Goal: Information Seeking & Learning: Learn about a topic

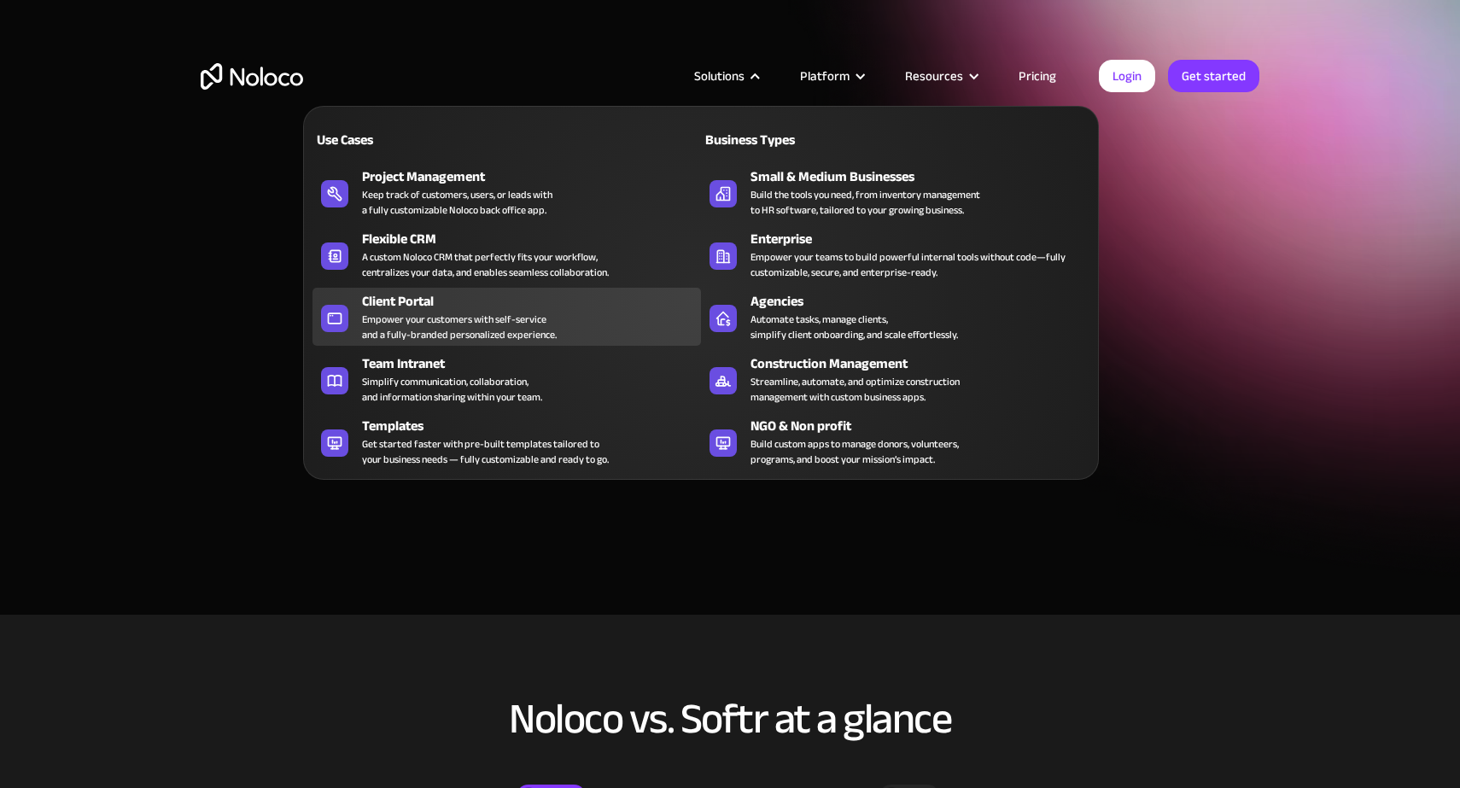
click at [442, 324] on div "Empower your customers with self-service and a fully-branded personalized exper…" at bounding box center [459, 327] width 195 height 31
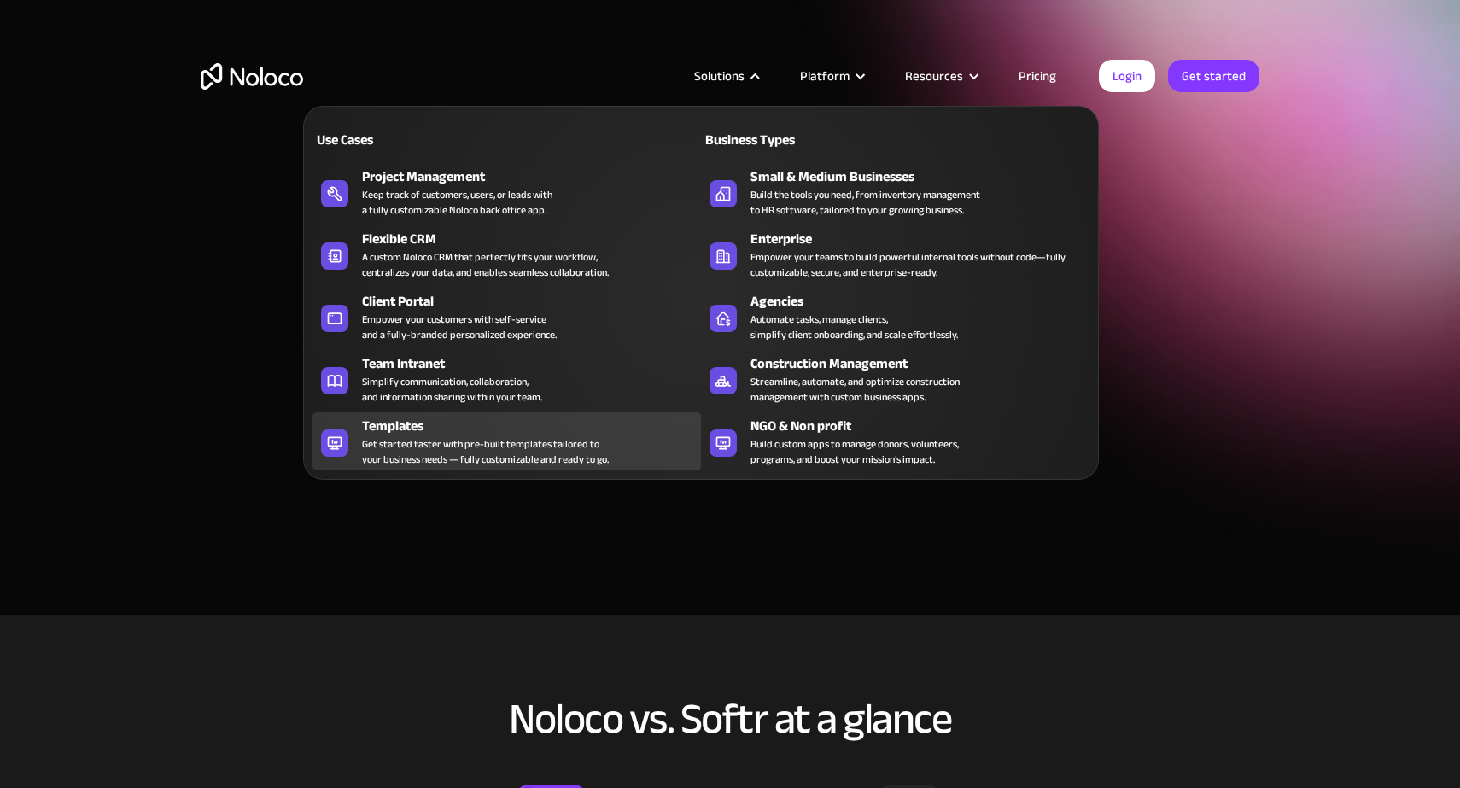
click at [470, 443] on div "Get started faster with pre-built templates tailored to your business needs — f…" at bounding box center [485, 451] width 247 height 31
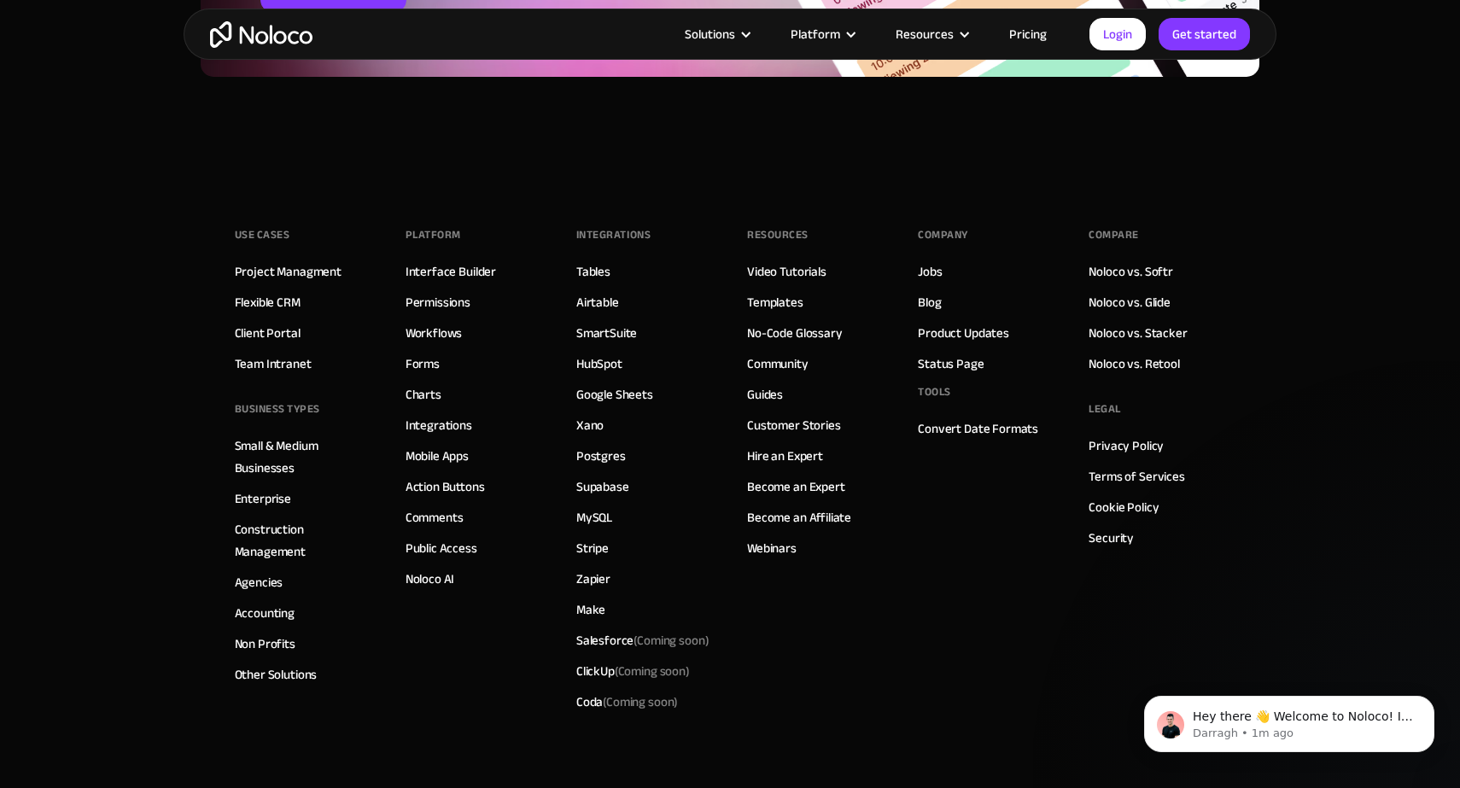
scroll to position [9399, 0]
click at [428, 274] on link "Interface Builder" at bounding box center [450, 271] width 90 height 22
click at [784, 304] on link "Templates" at bounding box center [775, 301] width 56 height 22
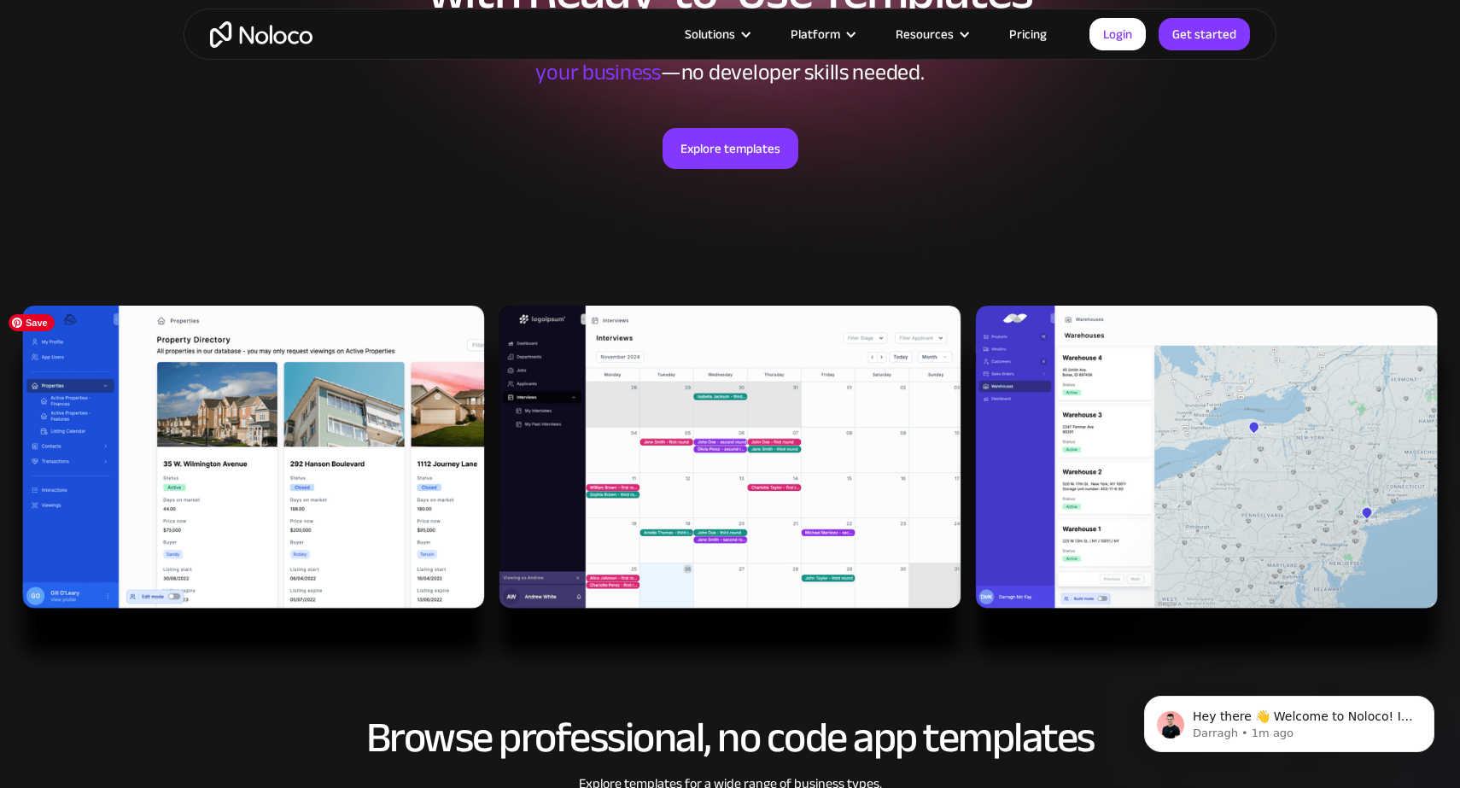
scroll to position [292, 0]
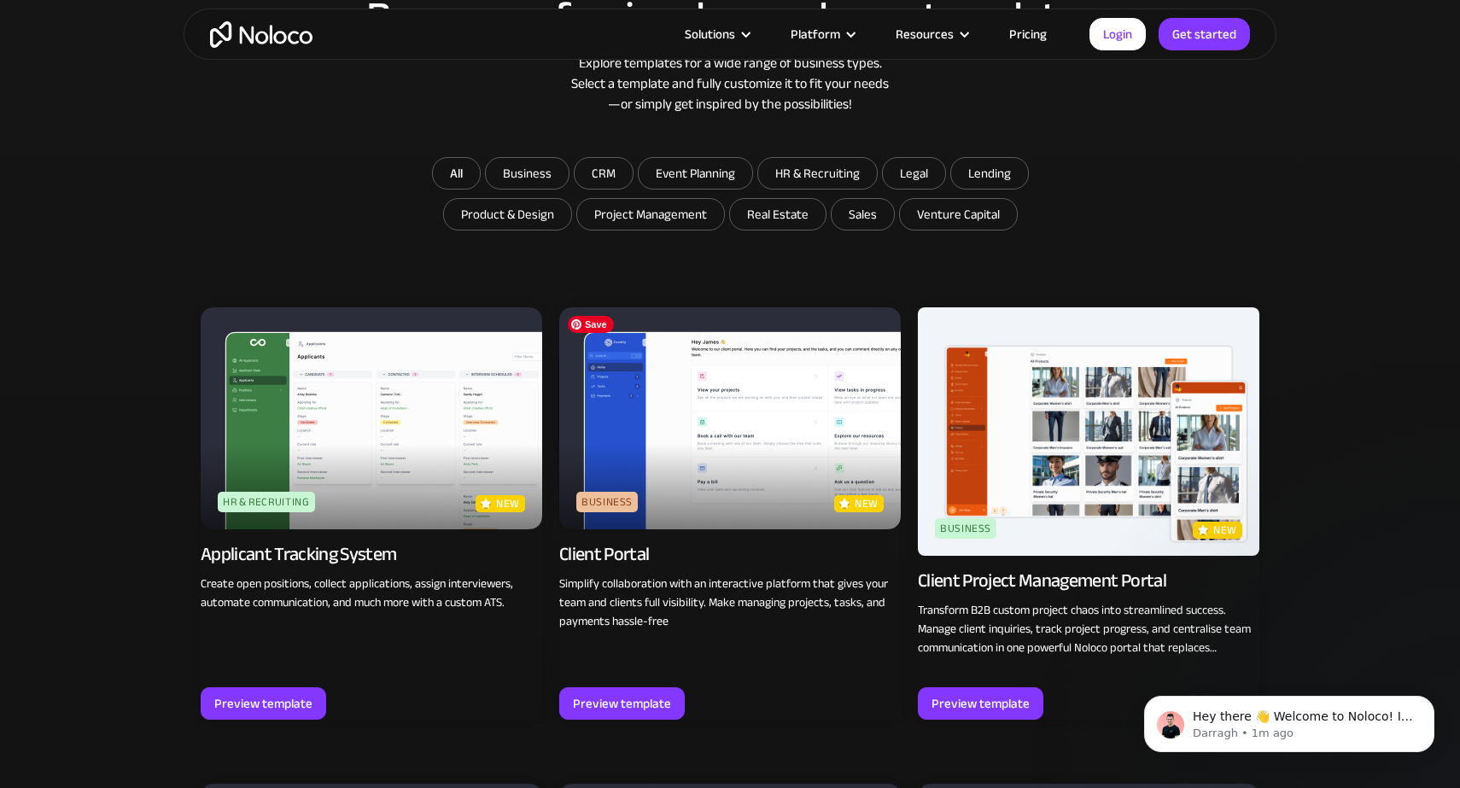
scroll to position [994, 0]
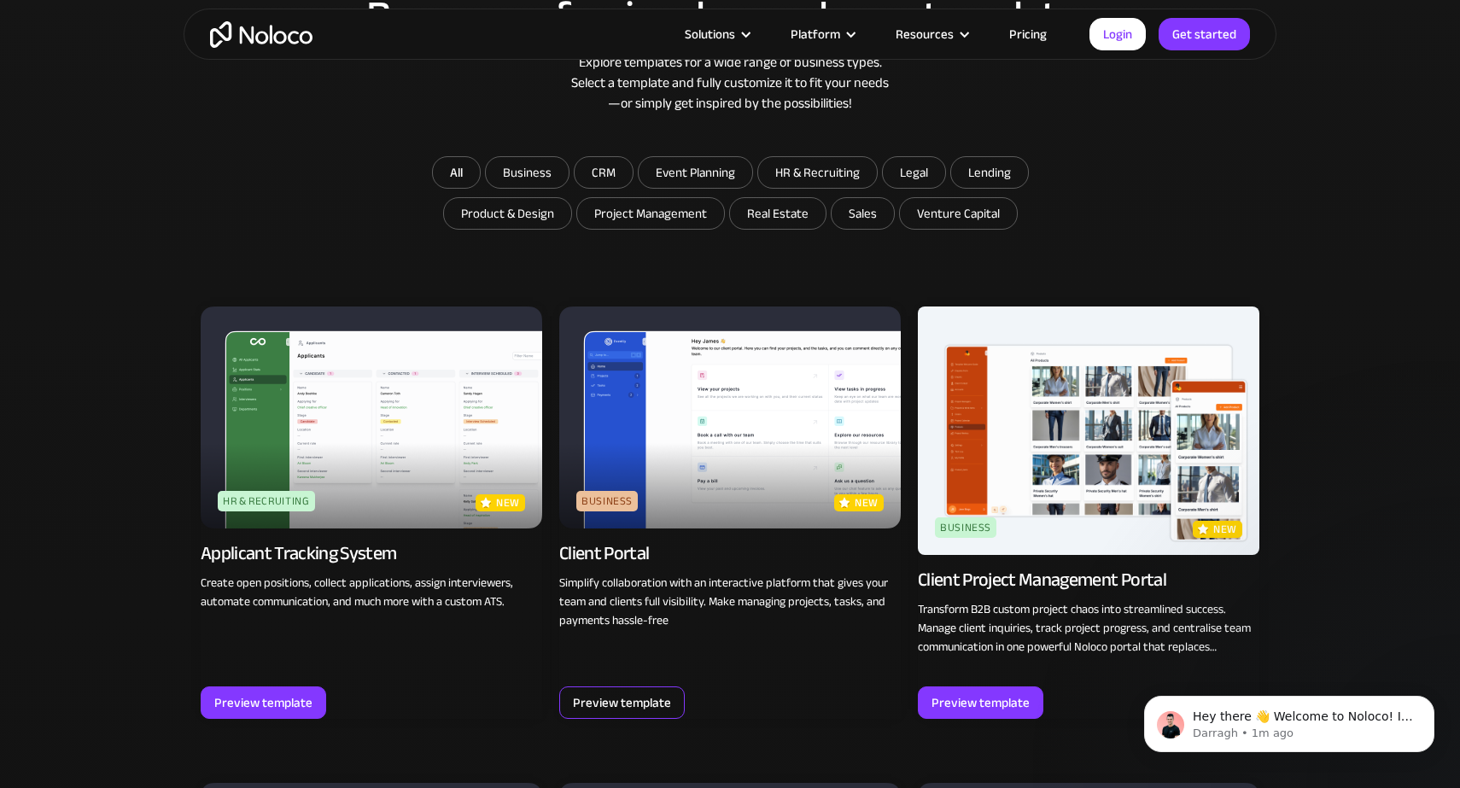
click at [650, 703] on div "Preview template" at bounding box center [622, 702] width 98 height 22
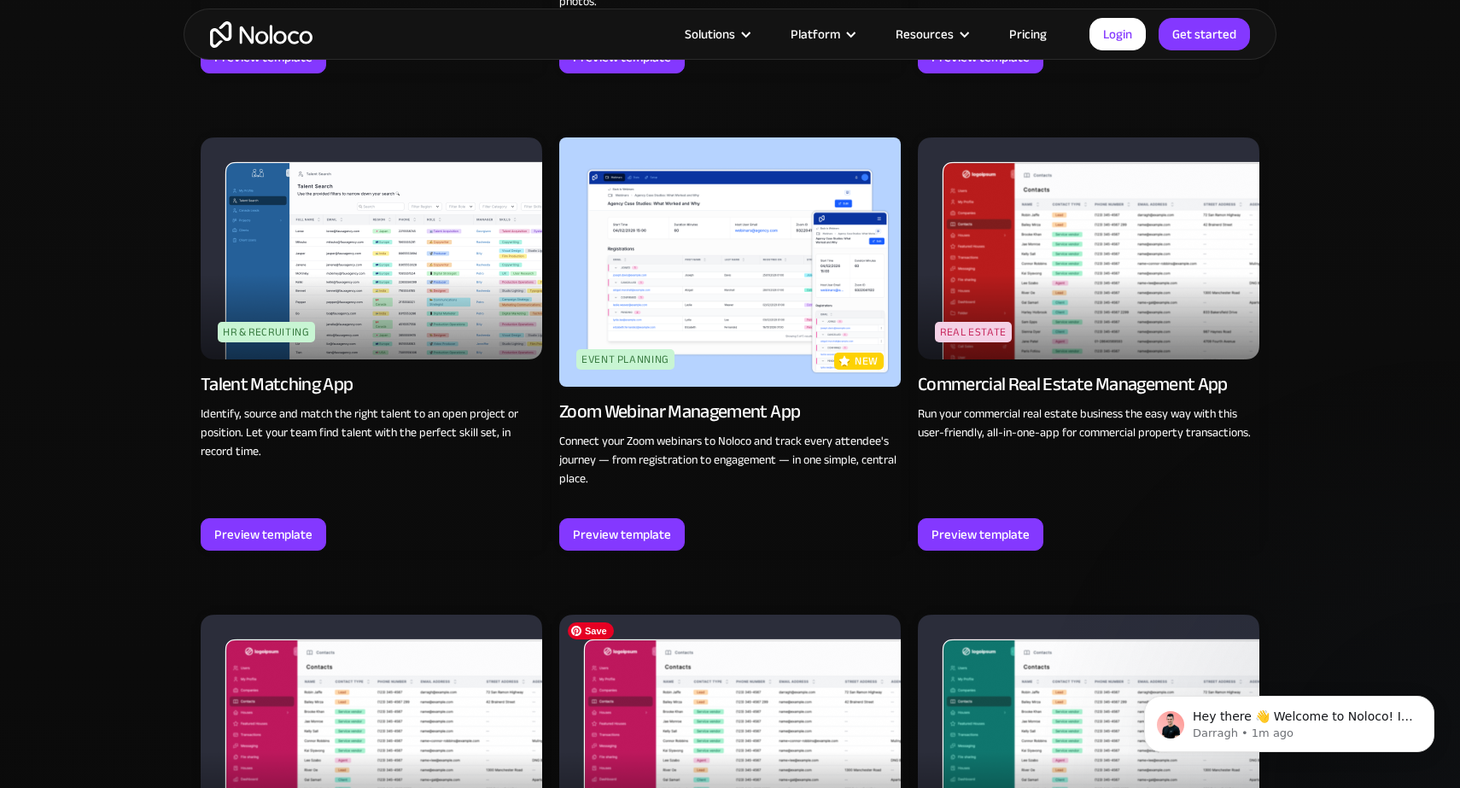
scroll to position [3914, 0]
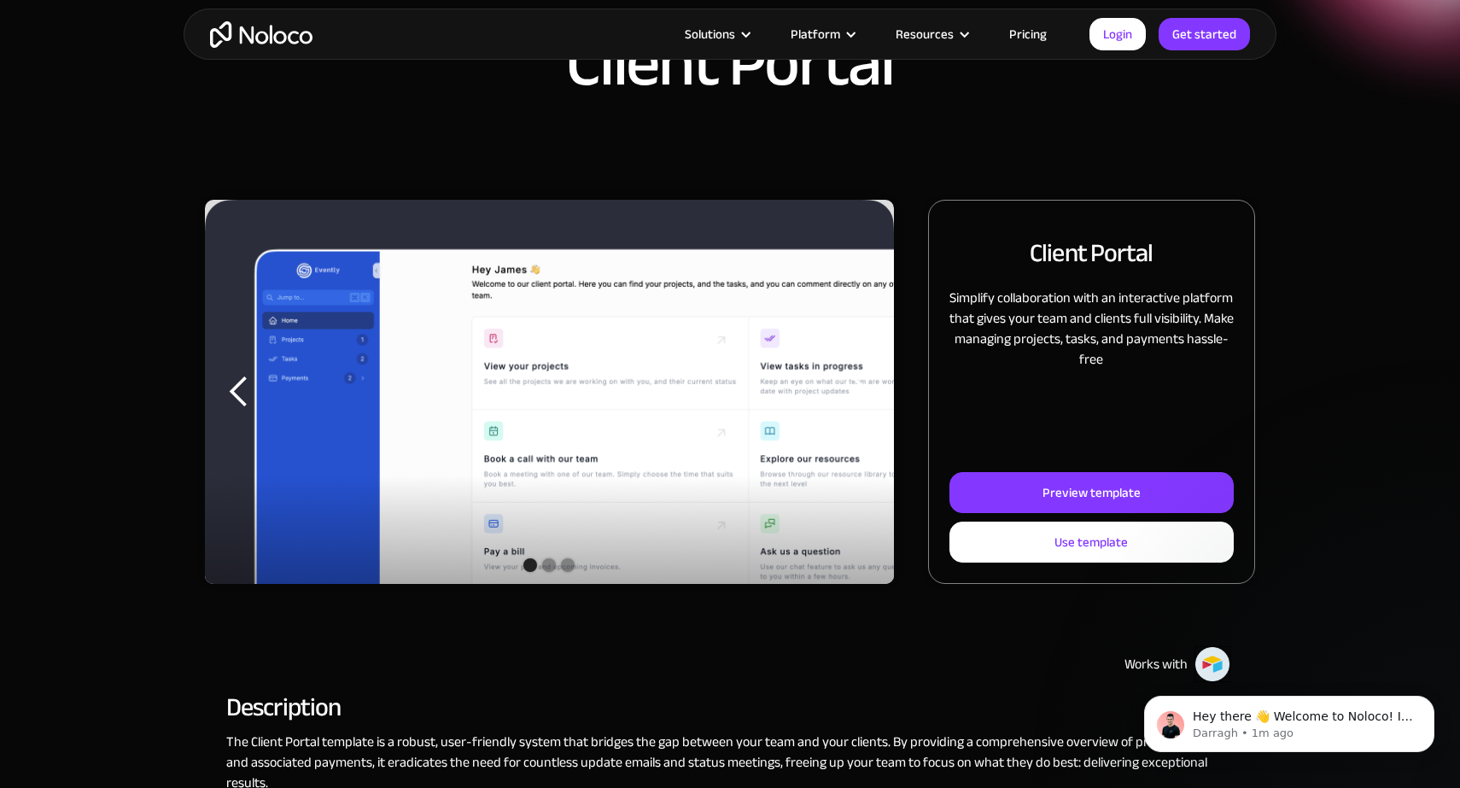
scroll to position [138, 0]
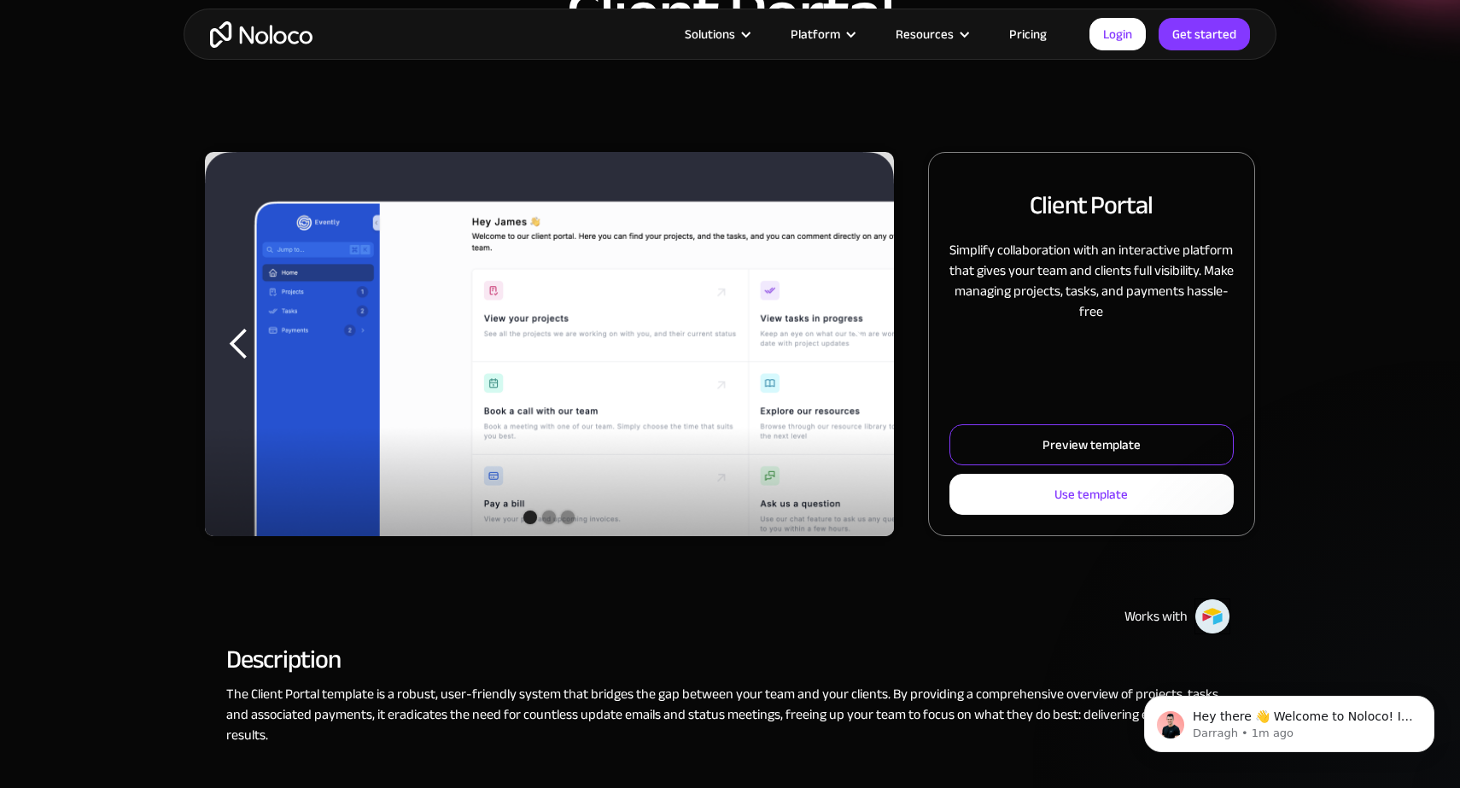
click at [1072, 445] on div "Preview template" at bounding box center [1091, 445] width 98 height 22
